Goal: Information Seeking & Learning: Learn about a topic

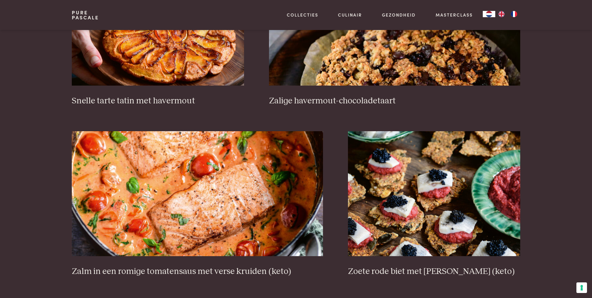
scroll to position [1061, 0]
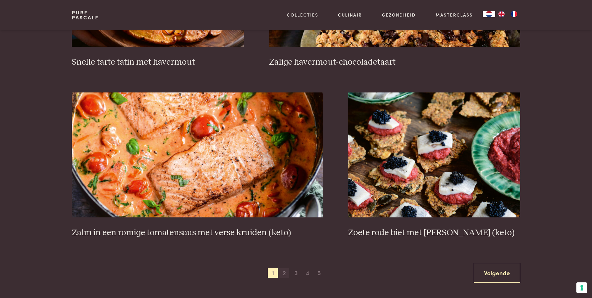
click at [286, 272] on span "2" at bounding box center [284, 273] width 10 height 10
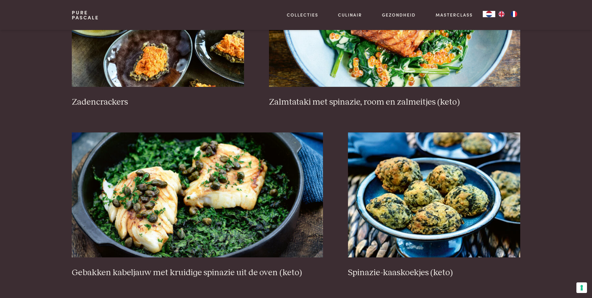
scroll to position [1048, 0]
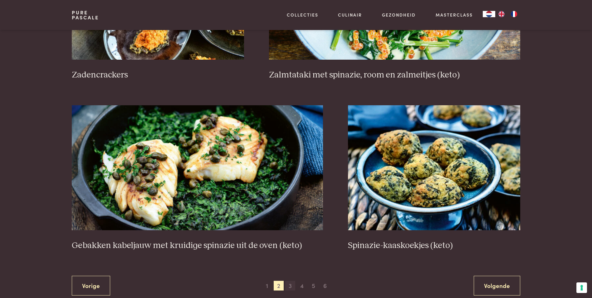
click at [293, 286] on span "3" at bounding box center [290, 286] width 10 height 10
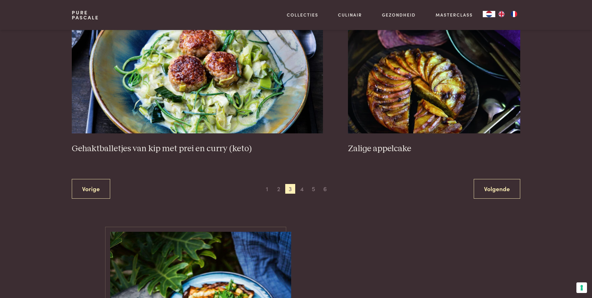
scroll to position [1173, 0]
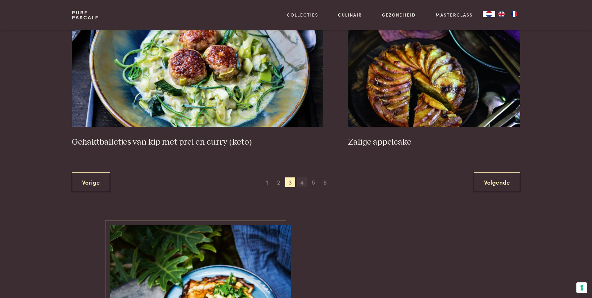
click at [305, 181] on span "4" at bounding box center [302, 182] width 10 height 10
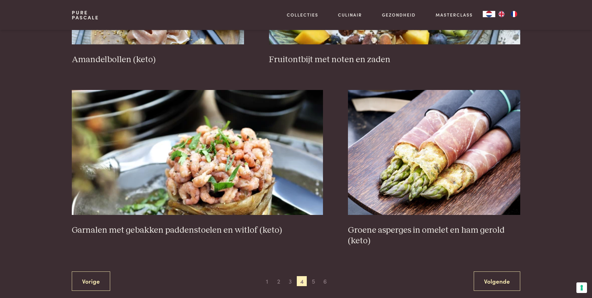
scroll to position [1080, 0]
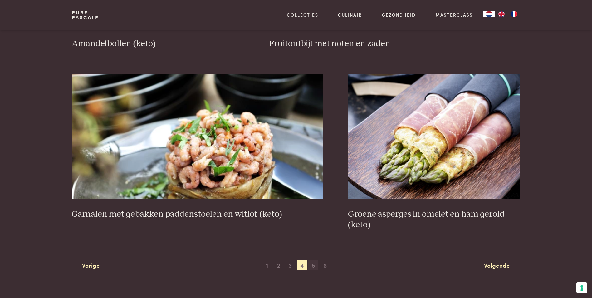
click at [315, 264] on span "5" at bounding box center [313, 265] width 10 height 10
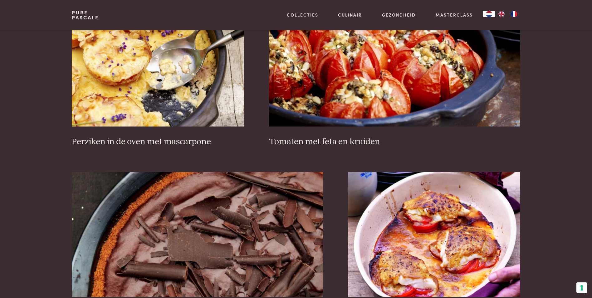
scroll to position [1080, 0]
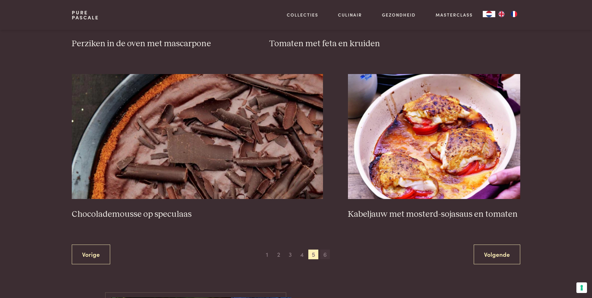
click at [326, 255] on span "6" at bounding box center [325, 254] width 10 height 10
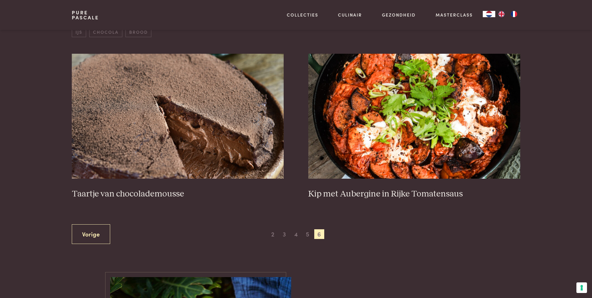
scroll to position [206, 0]
